Goal: Information Seeking & Learning: Learn about a topic

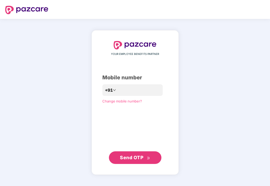
click at [140, 156] on span "Send OTP" at bounding box center [131, 158] width 23 height 6
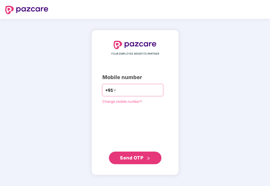
click at [117, 90] on input "**********" at bounding box center [138, 90] width 43 height 8
type input "**********"
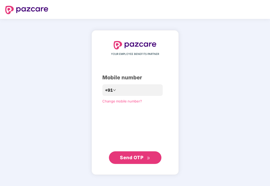
click at [136, 155] on span "Send OTP" at bounding box center [131, 158] width 23 height 6
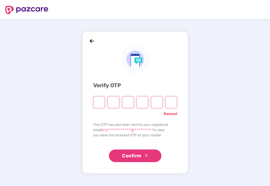
type input "*"
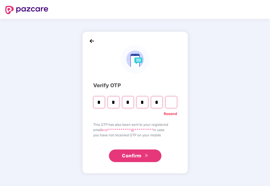
type input "*"
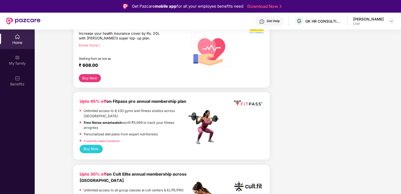
scroll to position [174, 0]
click at [13, 62] on div "My family" at bounding box center [17, 63] width 35 height 5
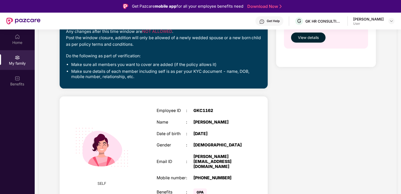
scroll to position [121, 0]
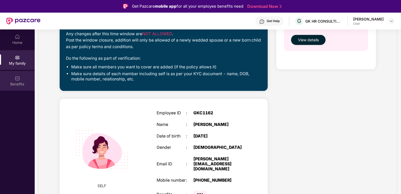
click at [21, 77] on div "Benefits" at bounding box center [17, 81] width 35 height 20
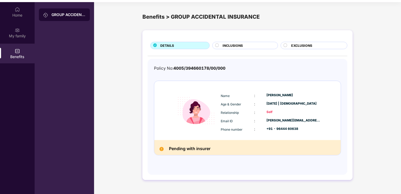
scroll to position [27, 0]
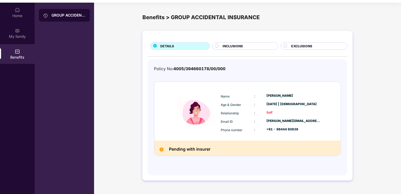
click at [232, 44] on span "INCLUSIONS" at bounding box center [233, 46] width 20 height 5
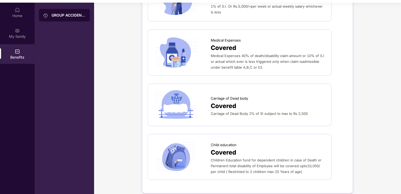
scroll to position [239, 0]
click at [20, 20] on div "Home" at bounding box center [17, 13] width 35 height 20
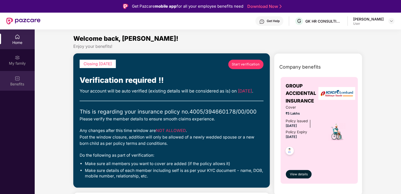
click at [25, 75] on div "Benefits" at bounding box center [17, 81] width 35 height 20
